Goal: Information Seeking & Learning: Check status

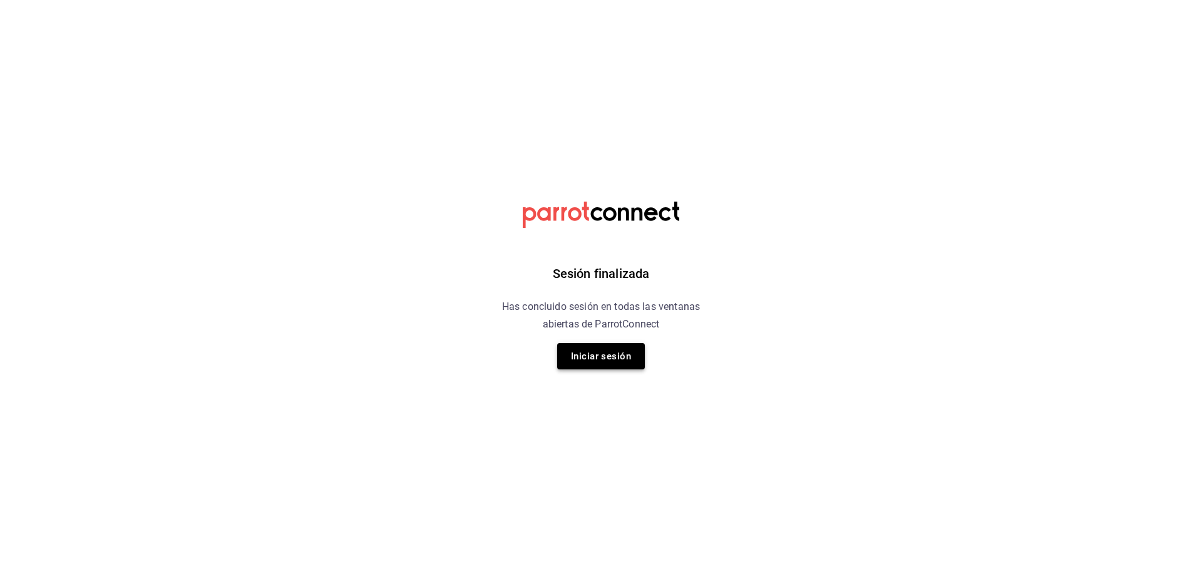
click at [602, 354] on button "Iniciar sesión" at bounding box center [601, 356] width 88 height 26
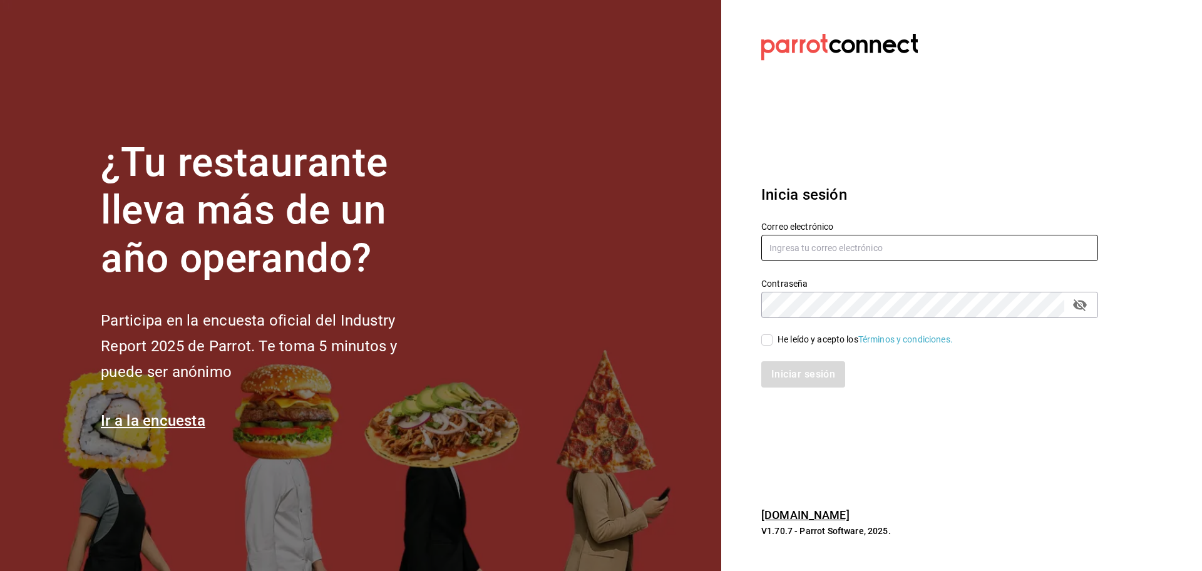
type input "[EMAIL_ADDRESS][DOMAIN_NAME]"
click at [763, 343] on input "He leído y acepto los Términos y condiciones." at bounding box center [766, 339] width 11 height 11
checkbox input "true"
click at [792, 371] on button "Iniciar sesión" at bounding box center [803, 374] width 85 height 26
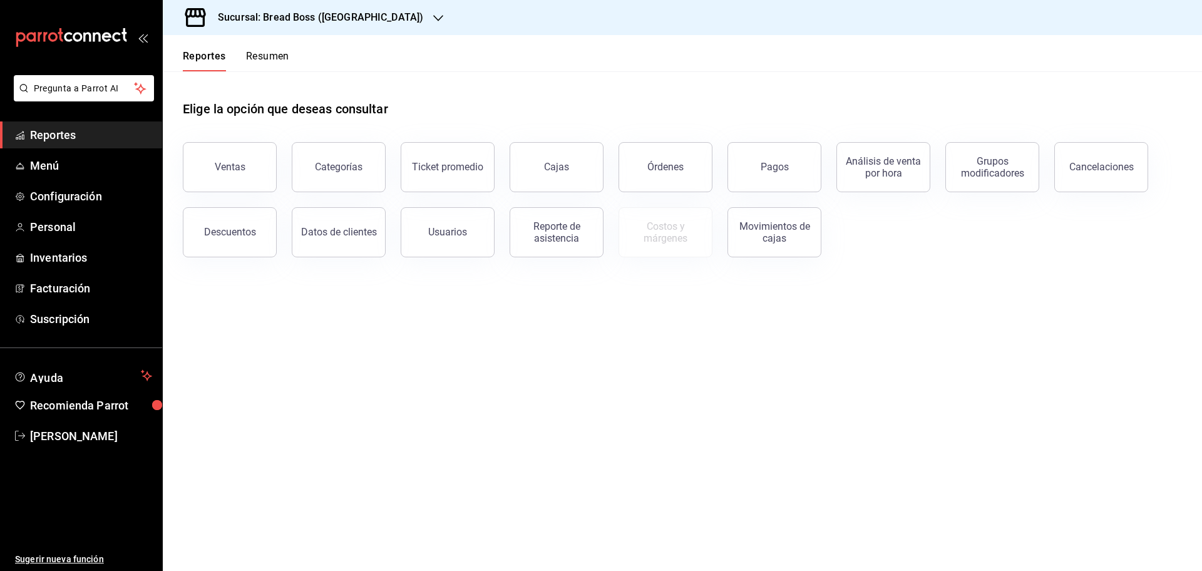
click at [363, 18] on h3 "Sucursal: Bread Boss ([GEOGRAPHIC_DATA])" at bounding box center [315, 17] width 215 height 15
click at [257, 80] on div "Bread Boss (CDMX)" at bounding box center [257, 82] width 168 height 13
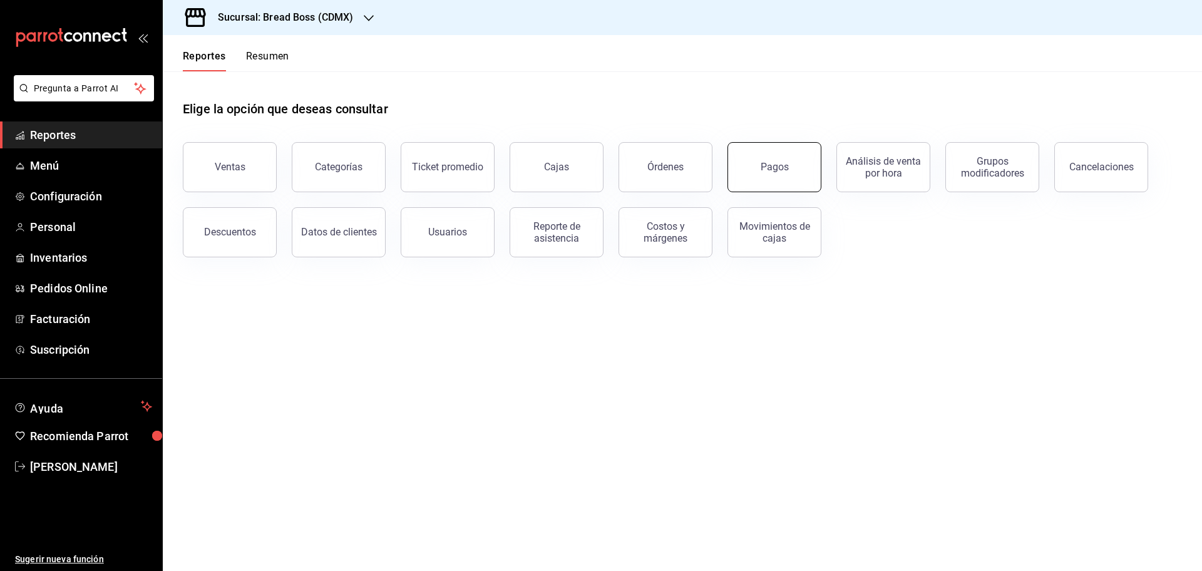
click at [773, 157] on button "Pagos" at bounding box center [775, 167] width 94 height 50
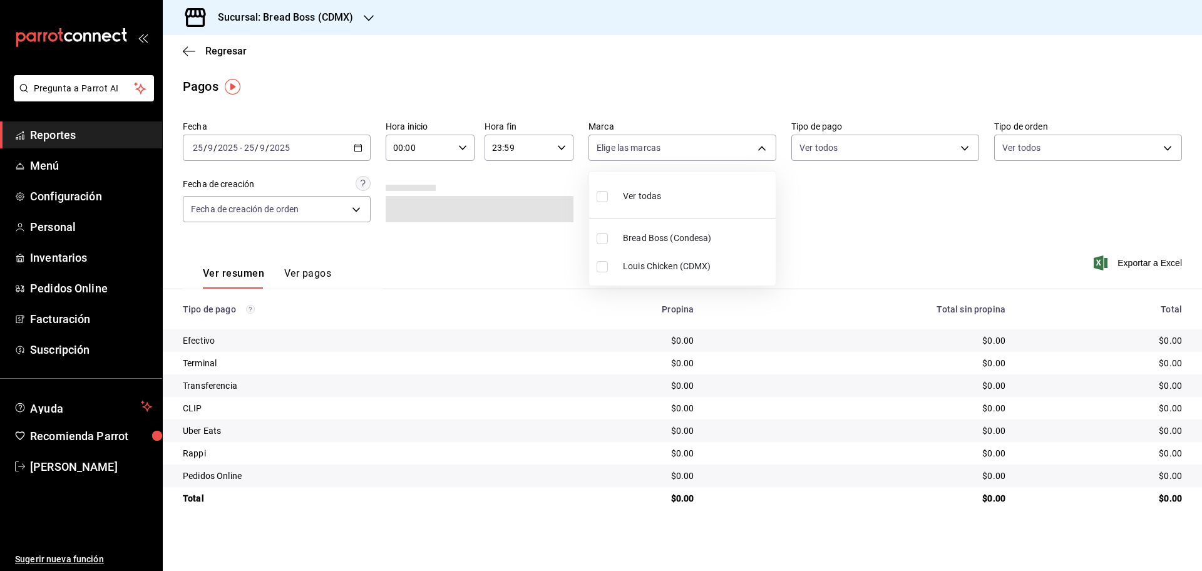
click at [773, 157] on body "Pregunta a Parrot AI Reportes Menú Configuración Personal Inventarios Pedidos O…" at bounding box center [601, 285] width 1202 height 571
click at [353, 148] on div at bounding box center [601, 285] width 1202 height 571
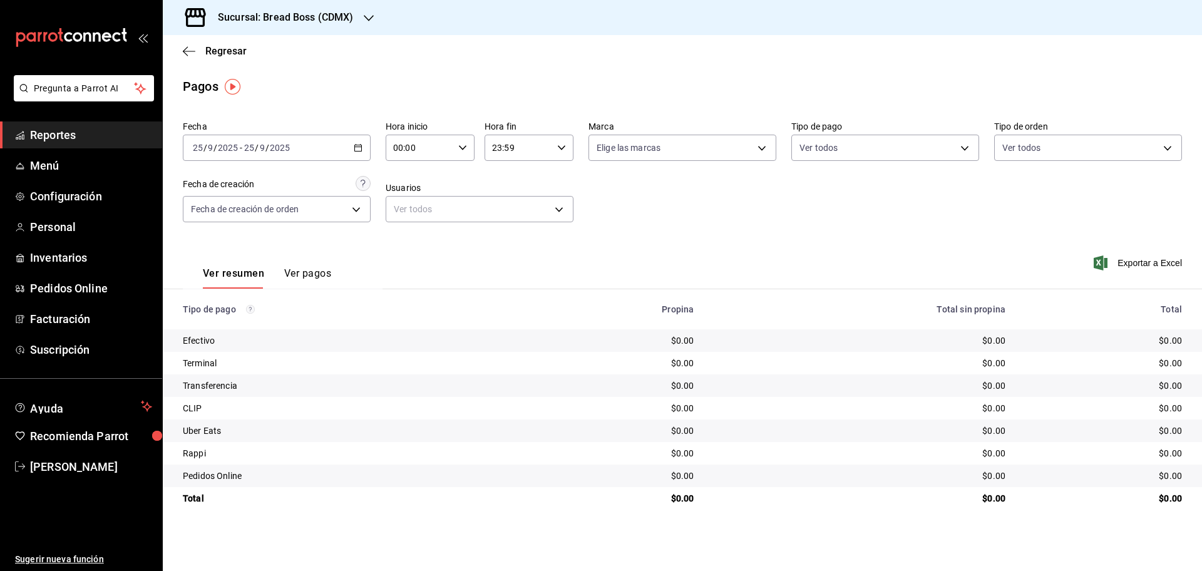
click at [356, 147] on icon "button" at bounding box center [358, 147] width 9 height 9
click at [245, 324] on span "Rango de fechas" at bounding box center [241, 326] width 97 height 13
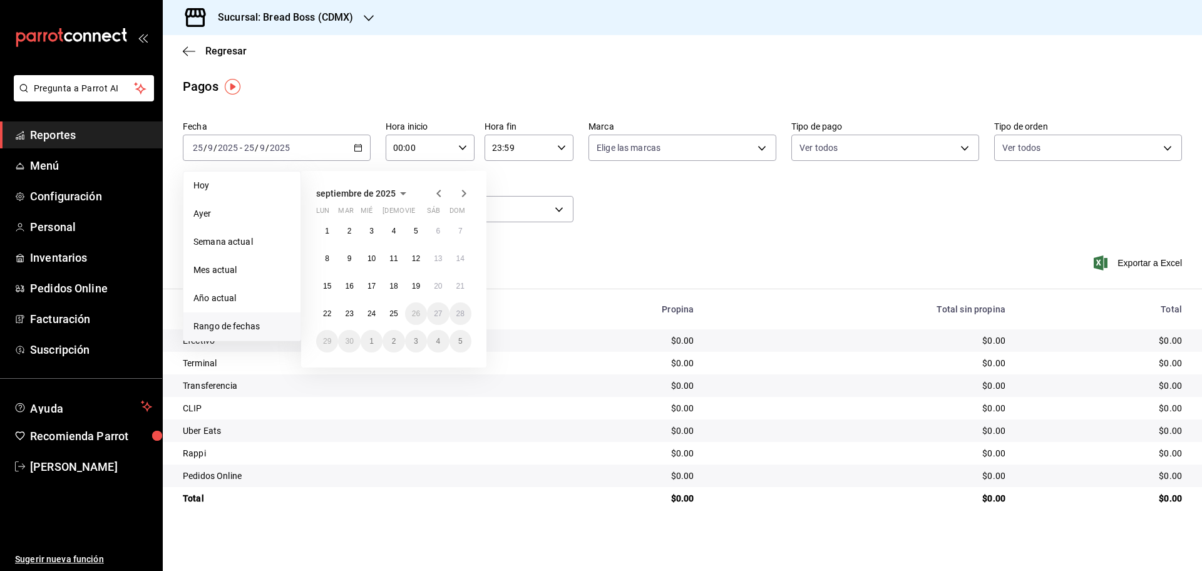
click at [437, 192] on icon "button" at bounding box center [438, 193] width 15 height 15
click at [465, 195] on icon "button" at bounding box center [463, 195] width 15 height 15
click at [465, 195] on icon "button" at bounding box center [463, 193] width 15 height 15
click at [326, 313] on abbr "22" at bounding box center [327, 313] width 8 height 9
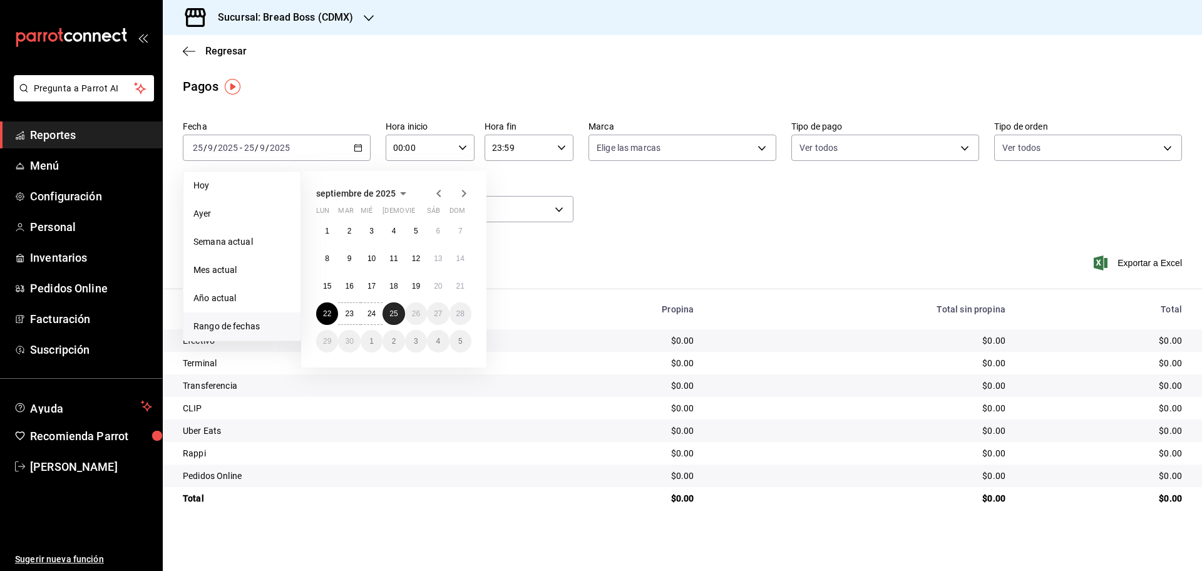
click at [399, 317] on button "25" at bounding box center [394, 313] width 22 height 23
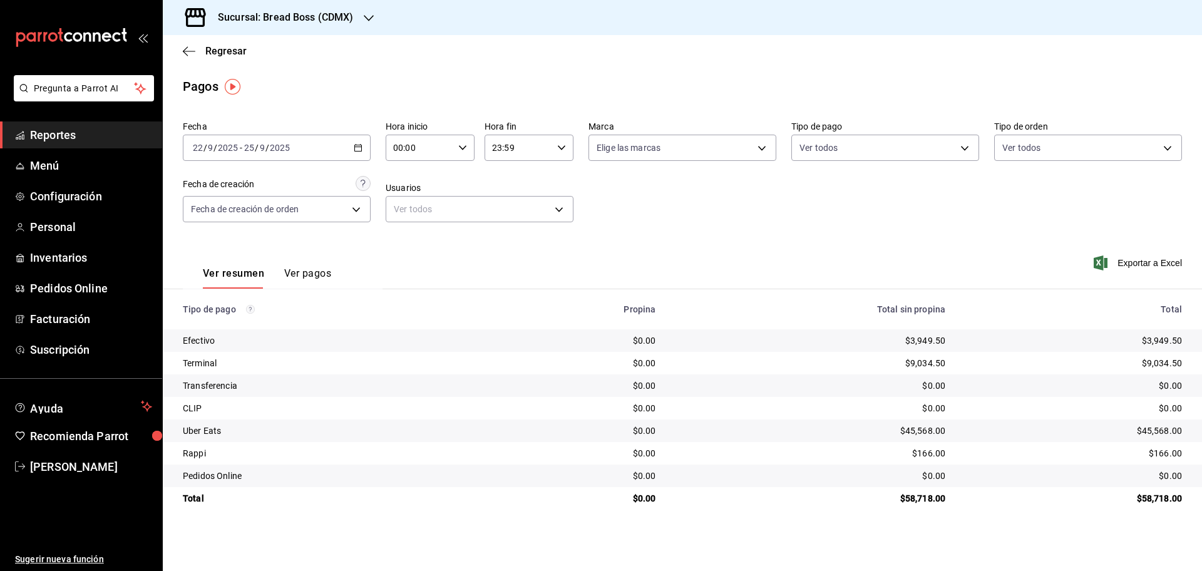
click at [360, 141] on div "2025-09-22 22 / 9 / 2025 - 2025-09-25 25 / 9 / 2025" at bounding box center [277, 148] width 188 height 26
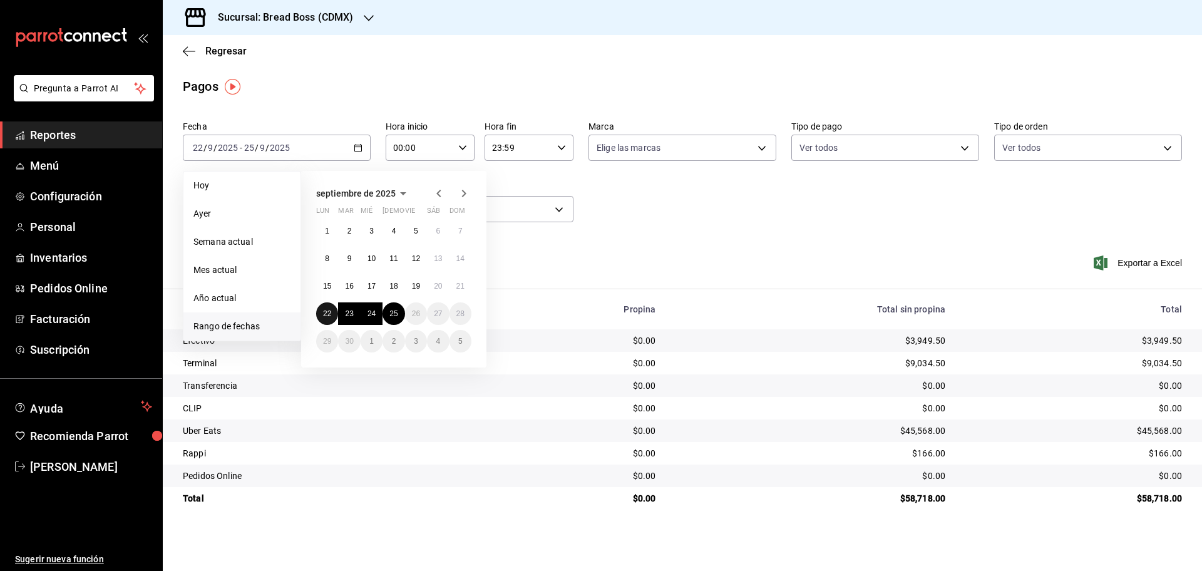
click at [332, 315] on button "22" at bounding box center [327, 313] width 22 height 23
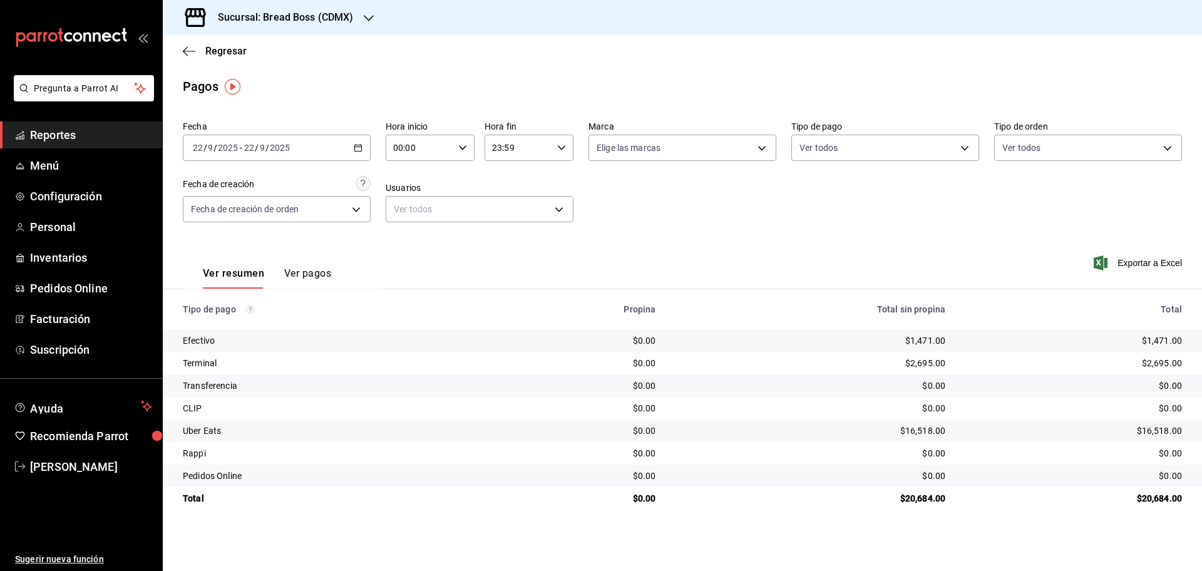
click at [832, 523] on main "Regresar Pagos Fecha 2025-09-22 22 / 9 / 2025 - 2025-09-22 22 / 9 / 2025 Hora i…" at bounding box center [682, 303] width 1039 height 536
click at [358, 143] on icon "button" at bounding box center [358, 147] width 9 height 9
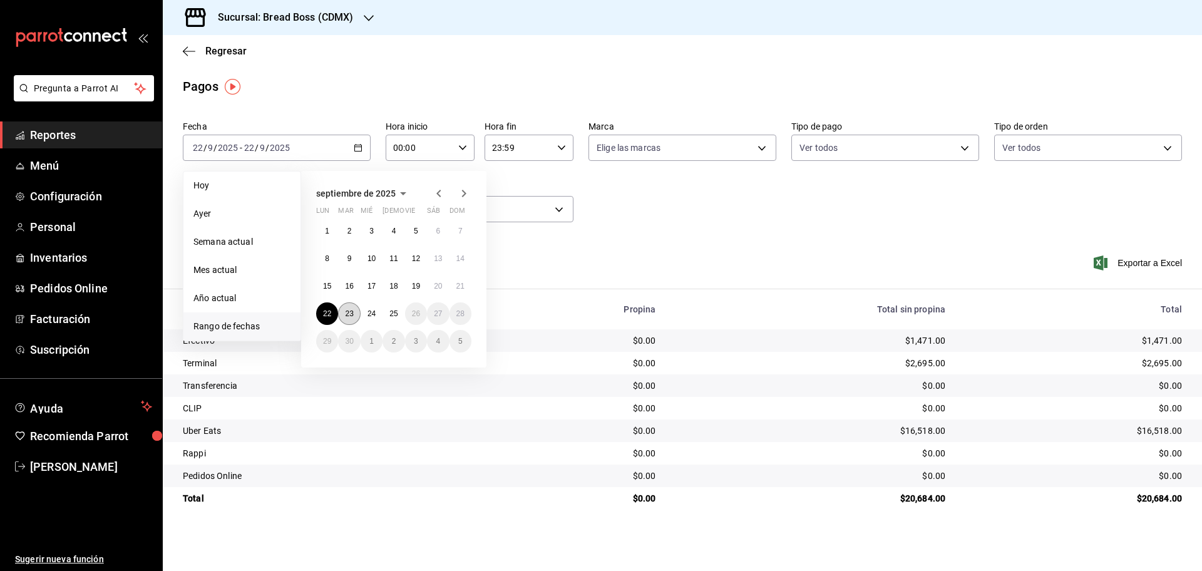
click at [346, 306] on button "23" at bounding box center [349, 313] width 22 height 23
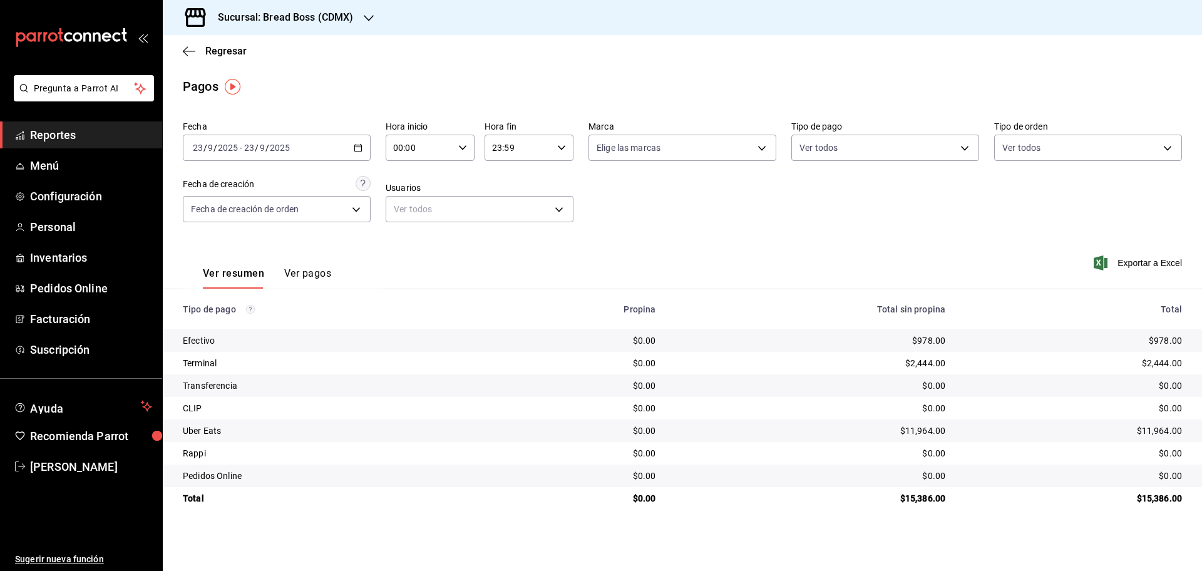
click at [354, 153] on div "2025-09-23 23 / 9 / 2025 - 2025-09-23 23 / 9 / 2025" at bounding box center [277, 148] width 188 height 26
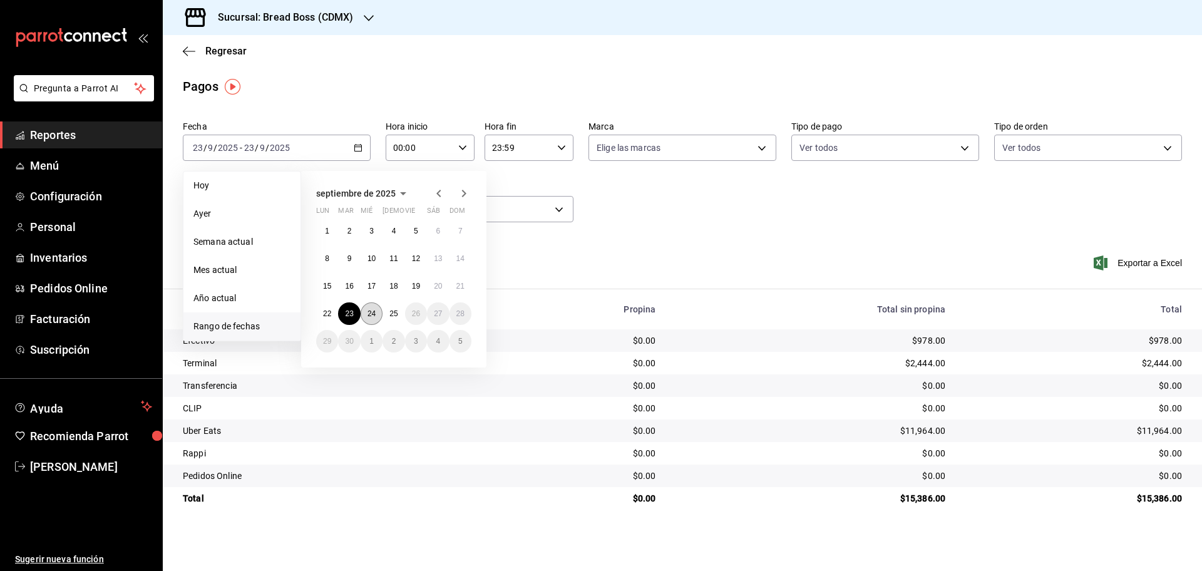
click at [374, 314] on abbr "24" at bounding box center [372, 313] width 8 height 9
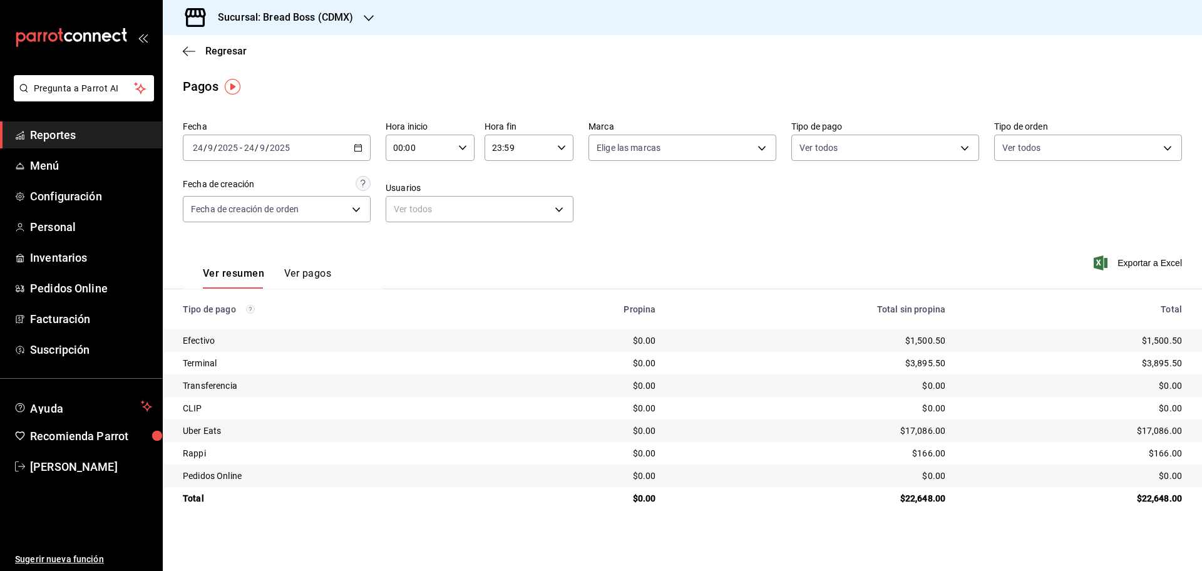
click at [291, 272] on button "Ver pagos" at bounding box center [307, 277] width 47 height 21
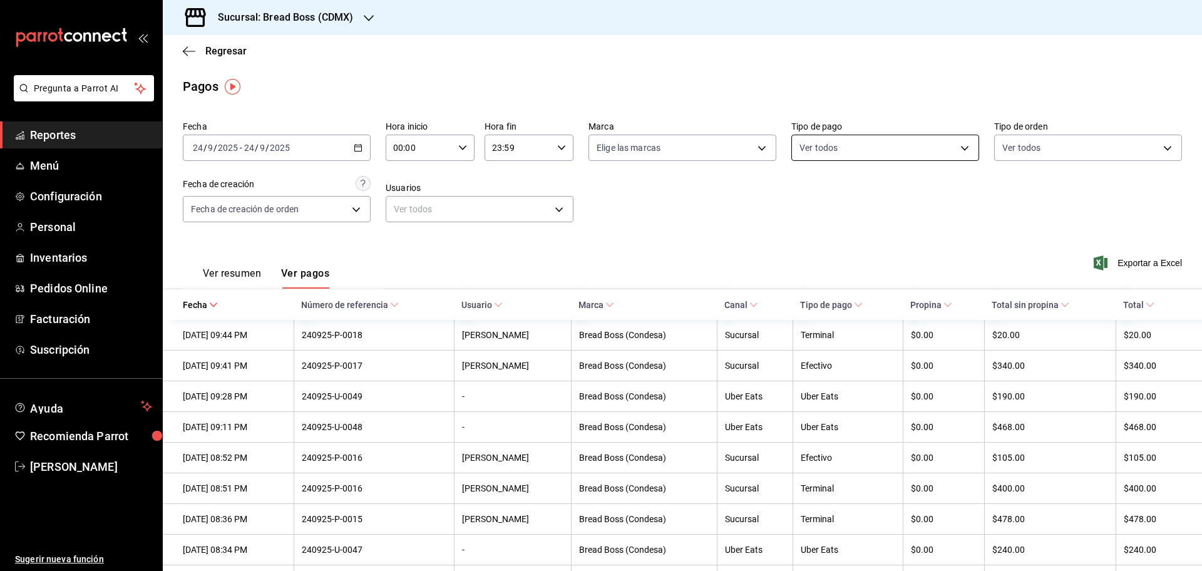
click at [944, 145] on body "Pregunta a Parrot AI Reportes Menú Configuración Personal Inventarios Pedidos O…" at bounding box center [601, 285] width 1202 height 571
click at [819, 357] on span "Terminal" at bounding box center [891, 350] width 145 height 13
type input "123b2bc4-27de-451d-b6a3-a0b326b9be38"
checkbox input "true"
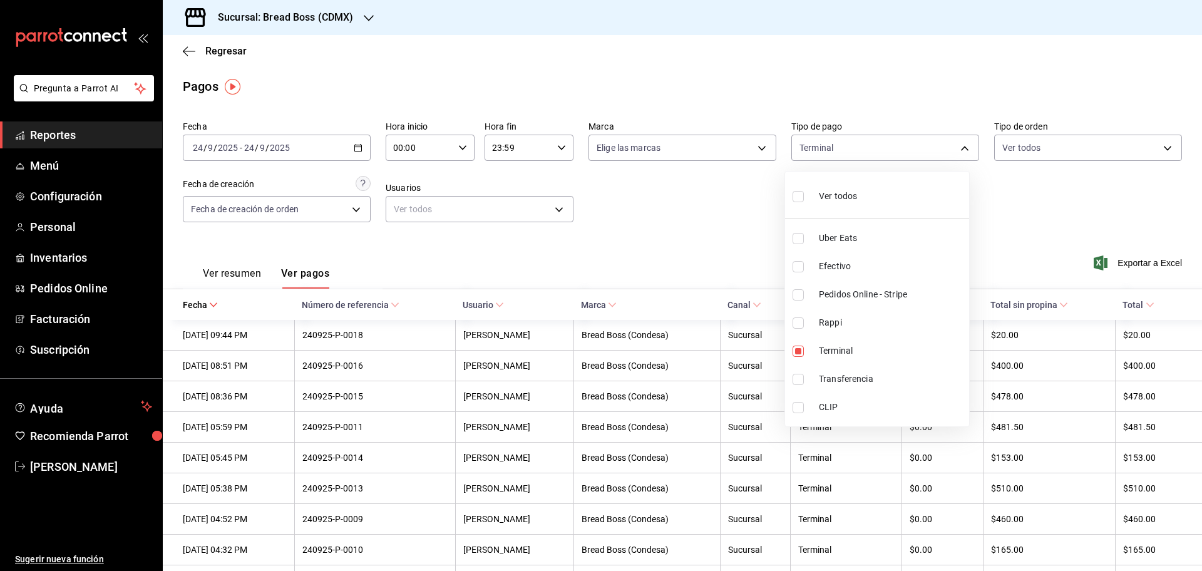
click at [1052, 234] on div at bounding box center [601, 285] width 1202 height 571
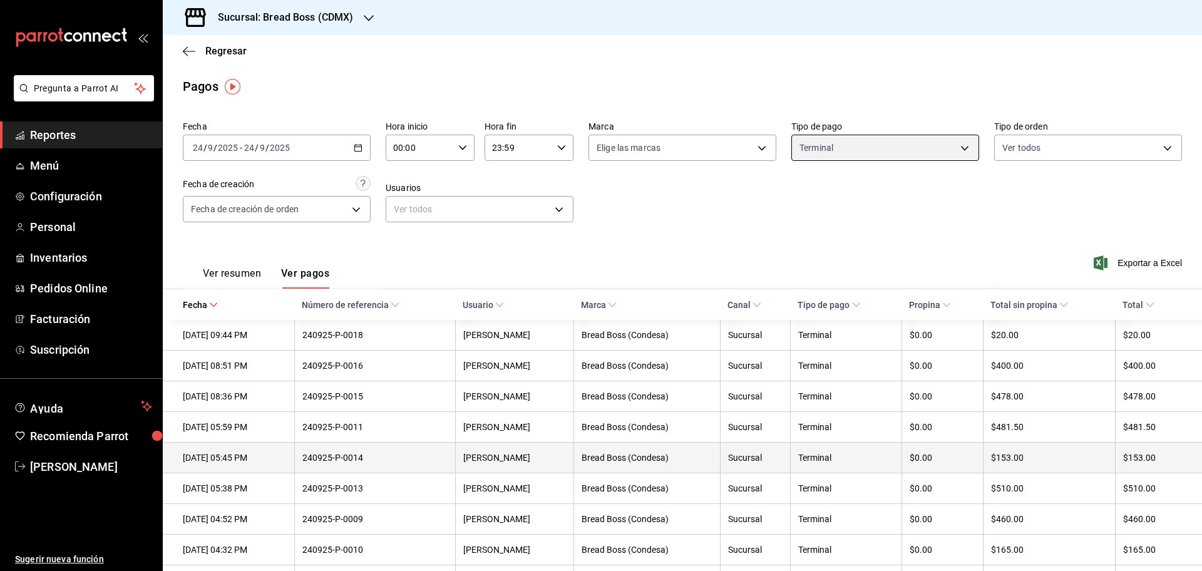
scroll to position [145, 0]
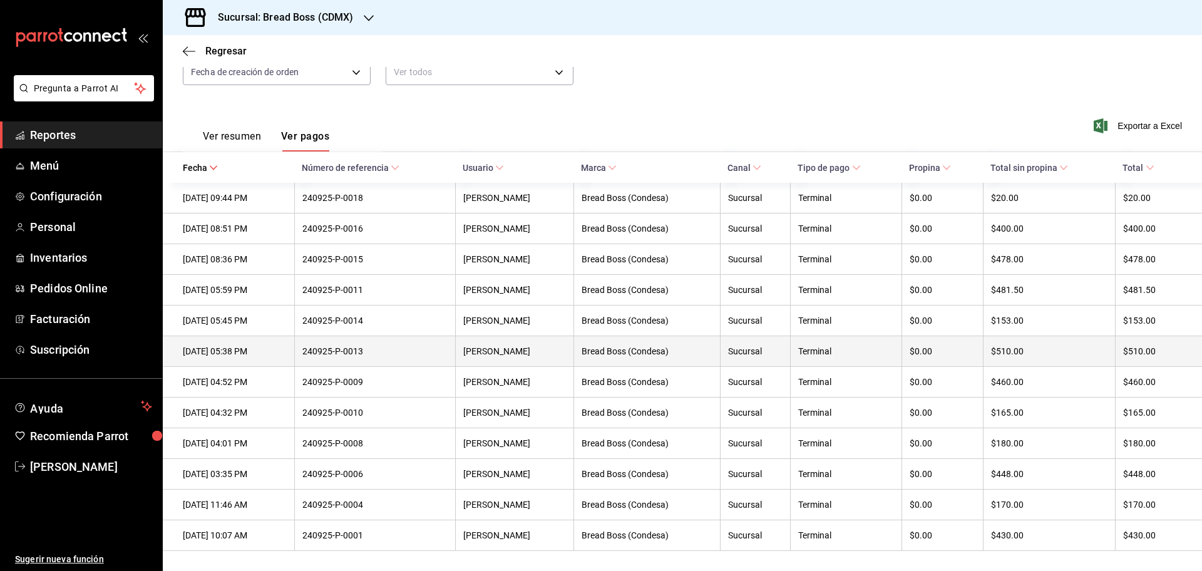
click at [1001, 339] on th "$510.00" at bounding box center [1049, 351] width 133 height 31
click at [267, 346] on div "24/09/2025 05:38 PM" at bounding box center [235, 351] width 104 height 10
click at [286, 347] on div "24/09/2025 05:38 PM" at bounding box center [235, 351] width 104 height 10
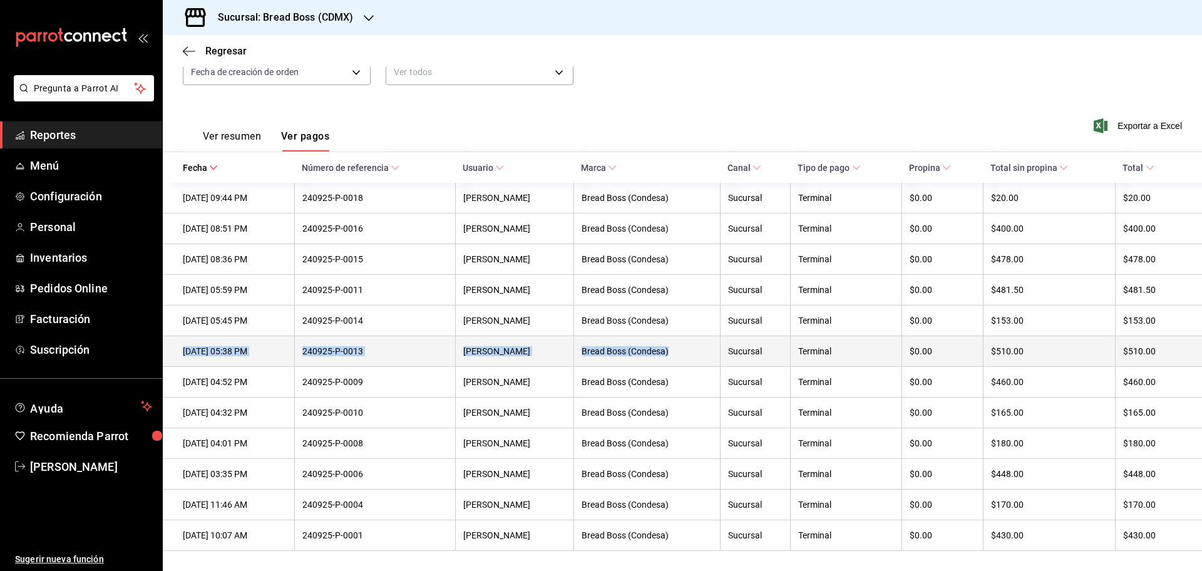
drag, startPoint x: 174, startPoint y: 345, endPoint x: 681, endPoint y: 347, distance: 507.2
click at [681, 347] on tr "24/09/2025 05:38 PM 240925-P-0013 Erika Vargas Bread Boss (Condesa) Sucursal Te…" at bounding box center [682, 351] width 1039 height 31
click at [1123, 346] on div "$510.00" at bounding box center [1152, 351] width 59 height 10
drag, startPoint x: 1118, startPoint y: 344, endPoint x: 1113, endPoint y: 355, distance: 12.0
click at [1115, 355] on th "$510.00" at bounding box center [1158, 351] width 87 height 31
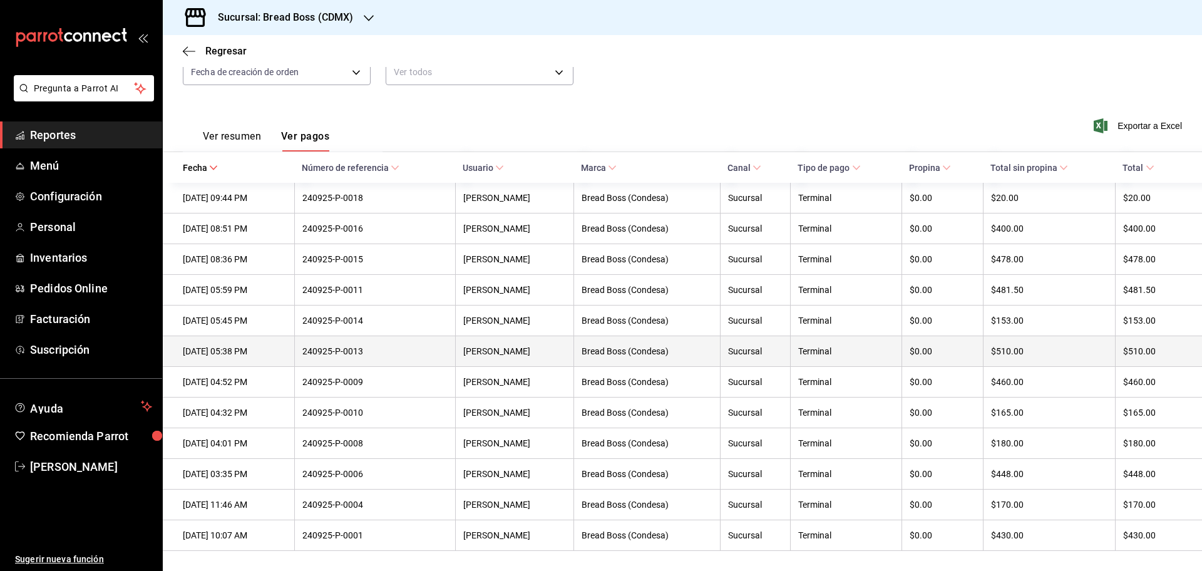
click at [1074, 356] on th "$510.00" at bounding box center [1049, 351] width 133 height 31
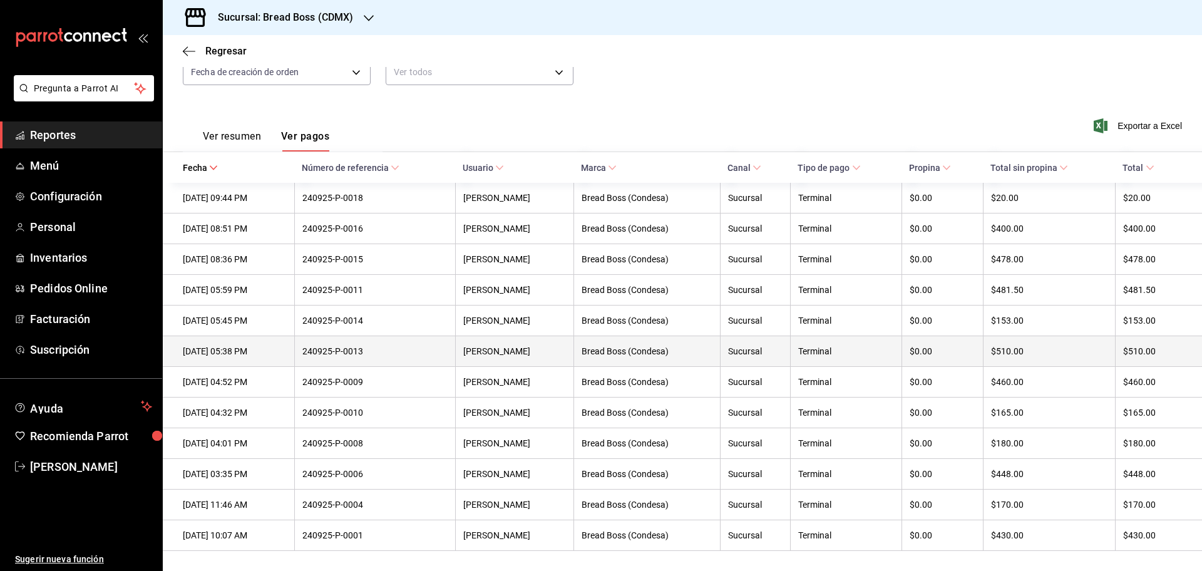
click at [1158, 347] on div "$510.00" at bounding box center [1152, 351] width 59 height 10
click at [1115, 356] on th "$510.00" at bounding box center [1158, 351] width 87 height 31
click at [1088, 353] on th "$510.00" at bounding box center [1049, 351] width 133 height 31
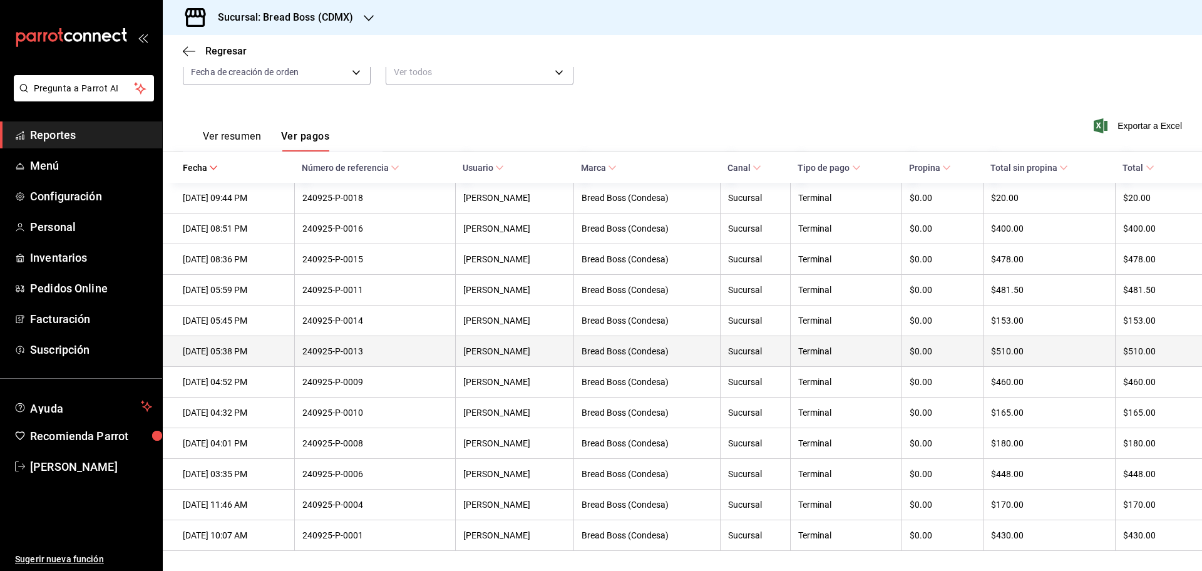
click at [1180, 354] on th "$510.00" at bounding box center [1158, 351] width 87 height 31
drag, startPoint x: 1177, startPoint y: 353, endPoint x: 1111, endPoint y: 351, distance: 65.8
click at [1115, 351] on th "$510.00" at bounding box center [1158, 351] width 87 height 31
click at [1173, 354] on th "$510.00" at bounding box center [1158, 351] width 87 height 31
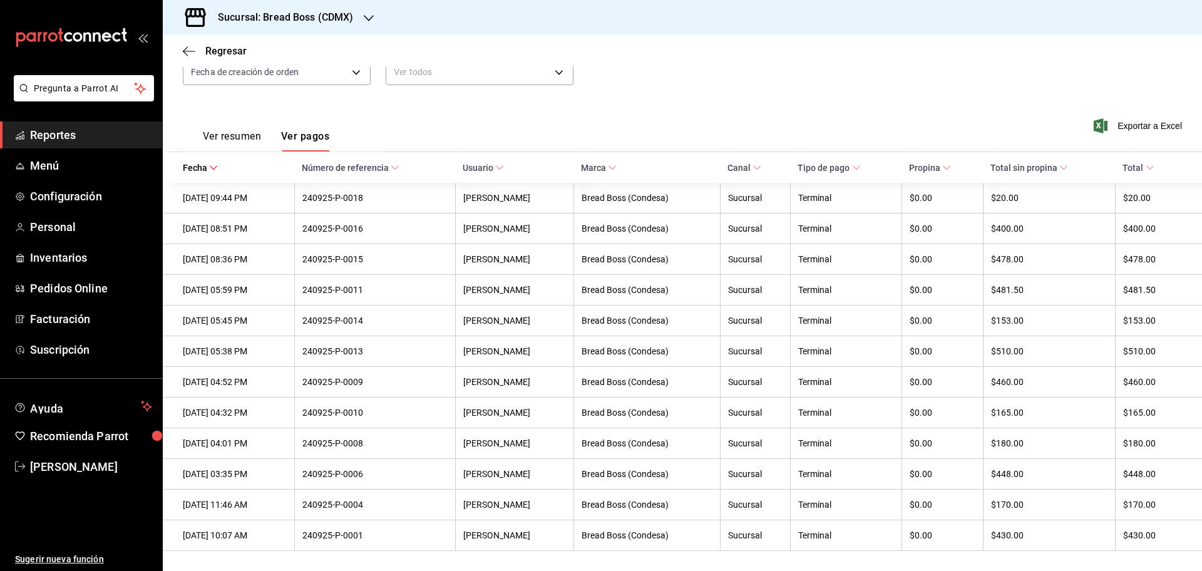
scroll to position [0, 0]
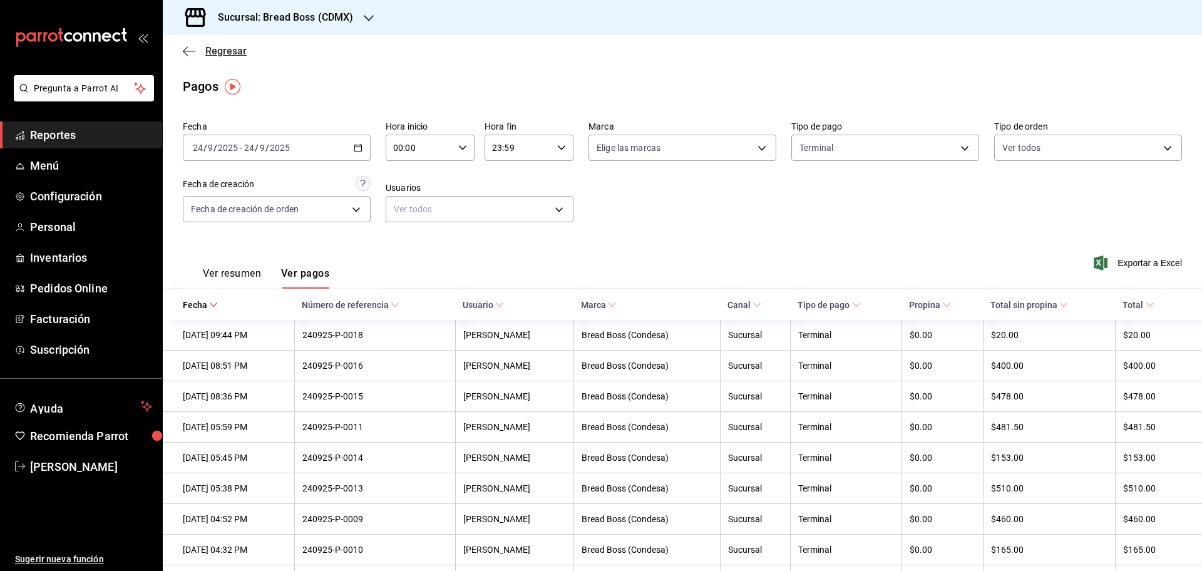
click at [197, 53] on span "Regresar" at bounding box center [215, 51] width 64 height 12
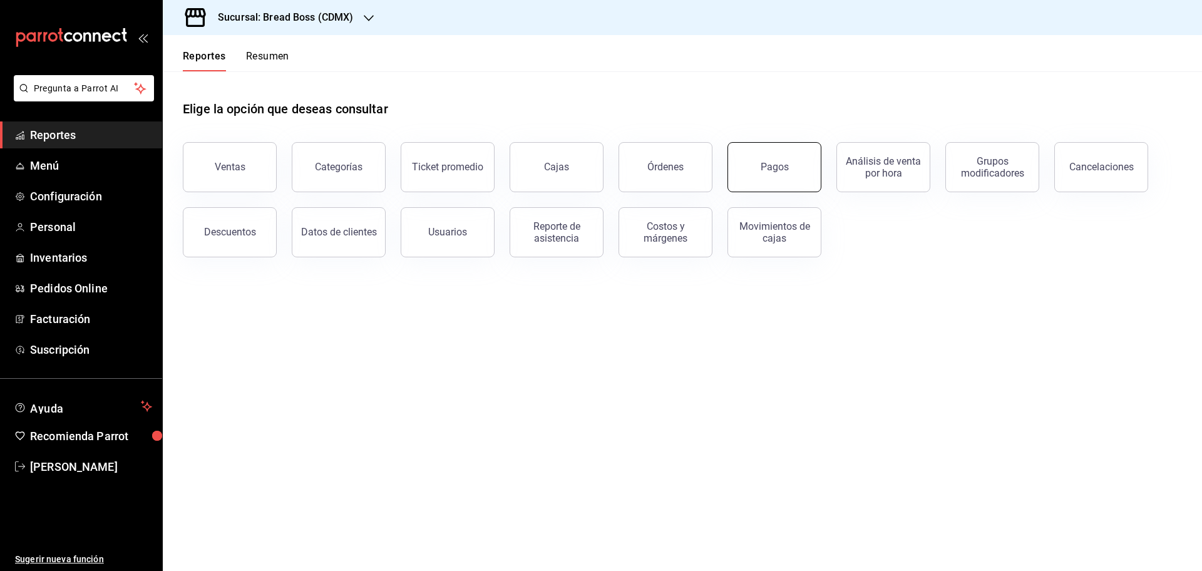
click at [800, 173] on button "Pagos" at bounding box center [775, 167] width 94 height 50
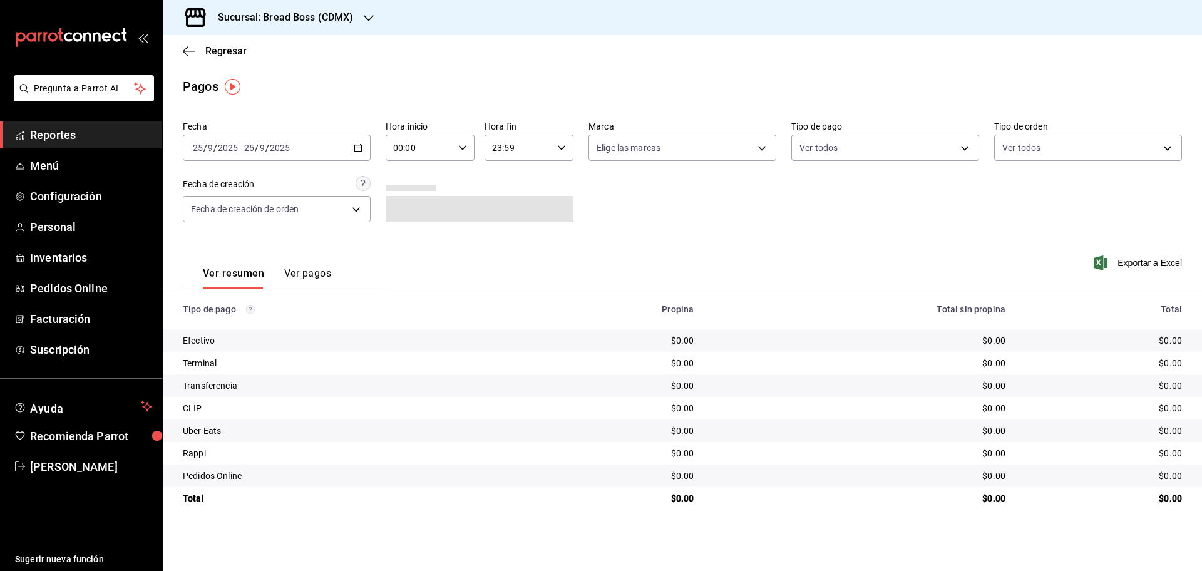
click at [348, 147] on div "2025-09-25 25 / 9 / 2025 - 2025-09-25 25 / 9 / 2025" at bounding box center [277, 148] width 188 height 26
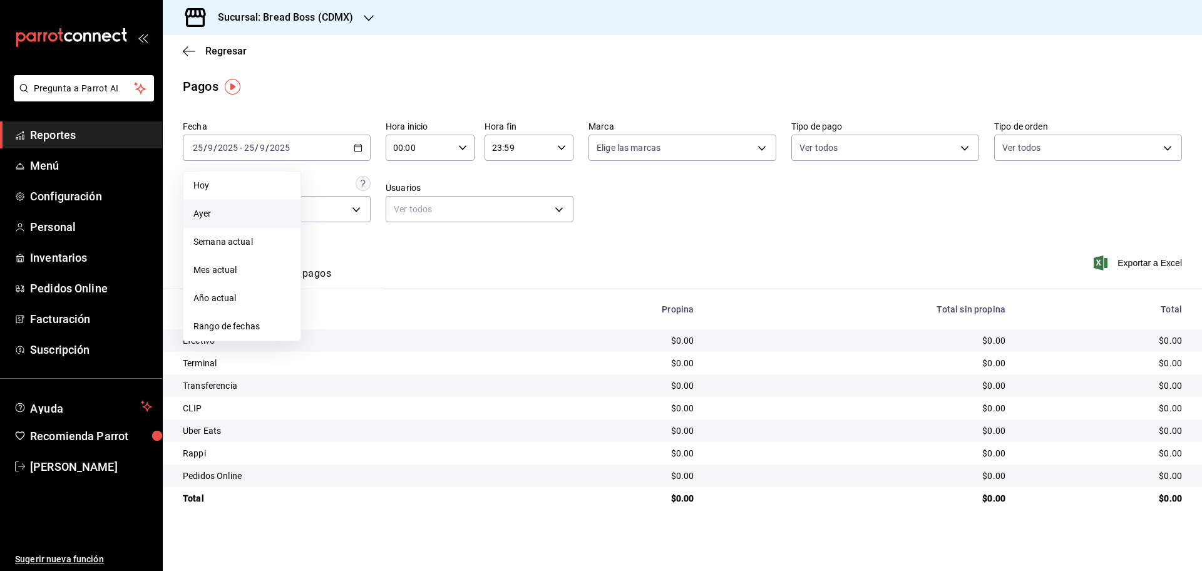
click at [231, 219] on span "Ayer" at bounding box center [241, 213] width 97 height 13
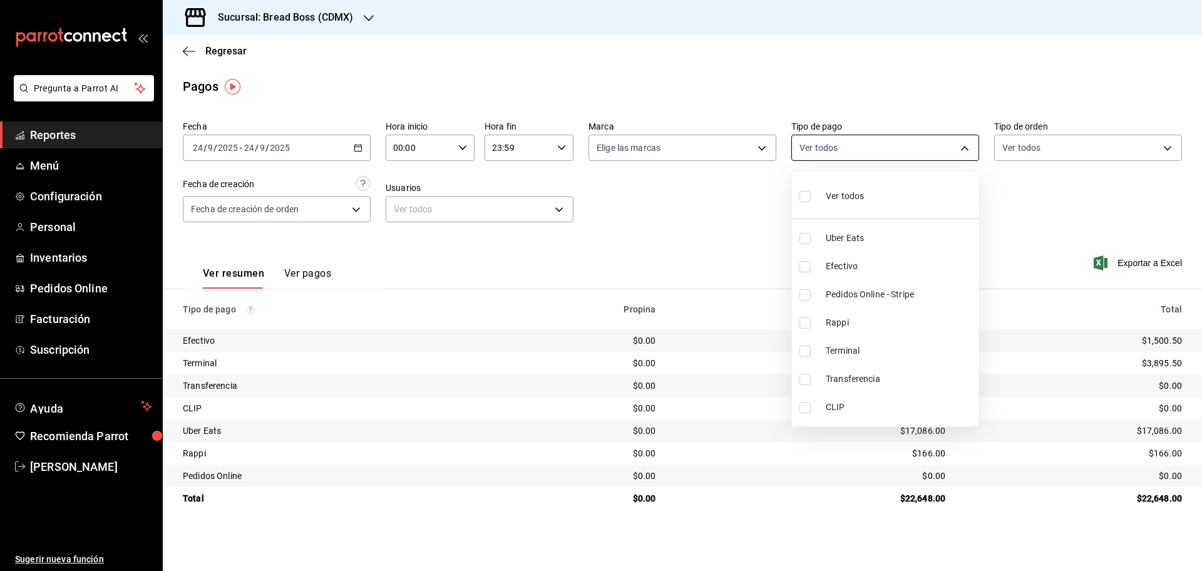
click at [842, 157] on body "Pregunta a Parrot AI Reportes Menú Configuración Personal Inventarios Pedidos O…" at bounding box center [601, 285] width 1202 height 571
click at [1064, 171] on div at bounding box center [601, 285] width 1202 height 571
